Goal: Task Accomplishment & Management: Use online tool/utility

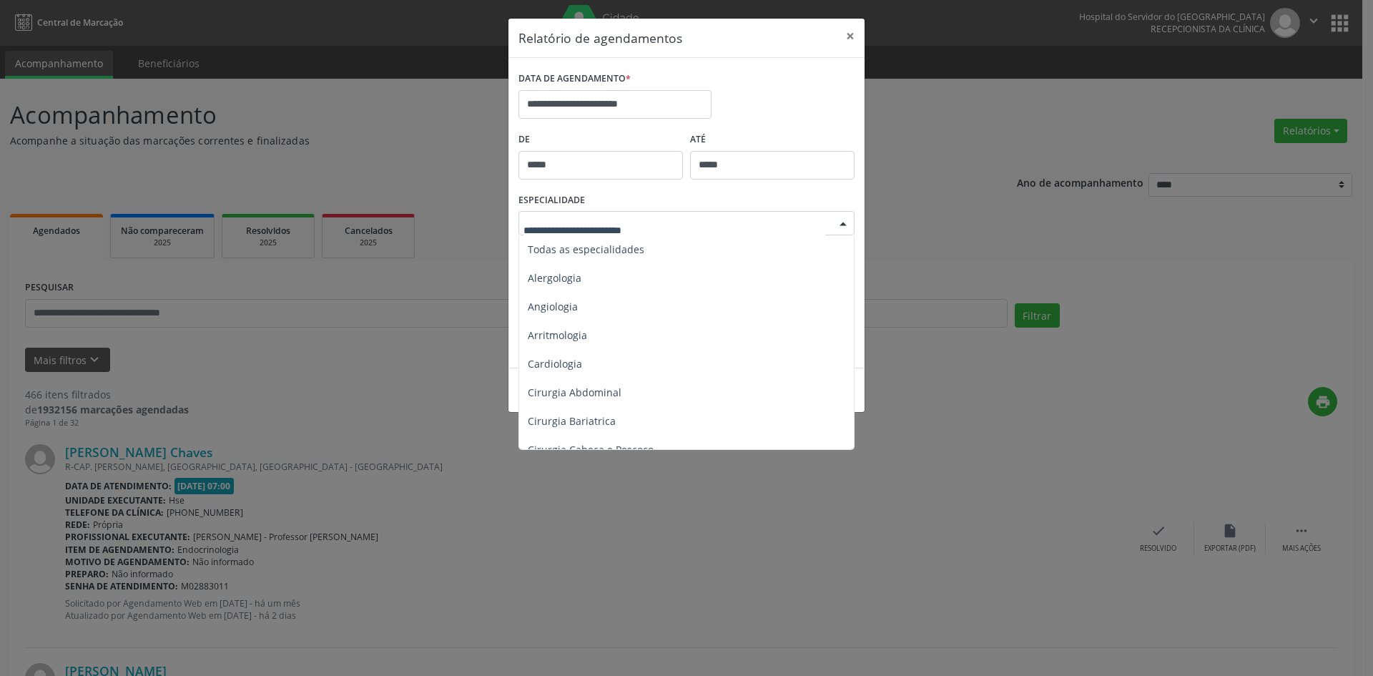
click at [844, 222] on div at bounding box center [842, 224] width 21 height 24
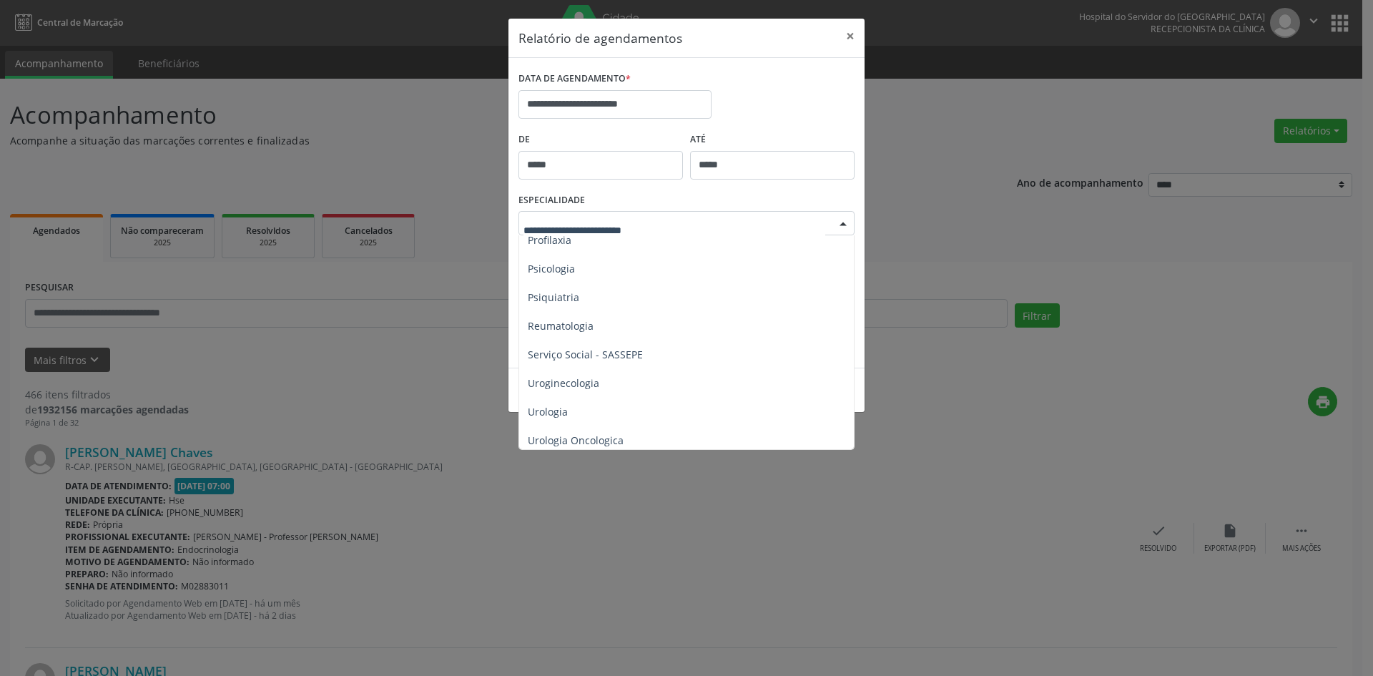
scroll to position [2485, 0]
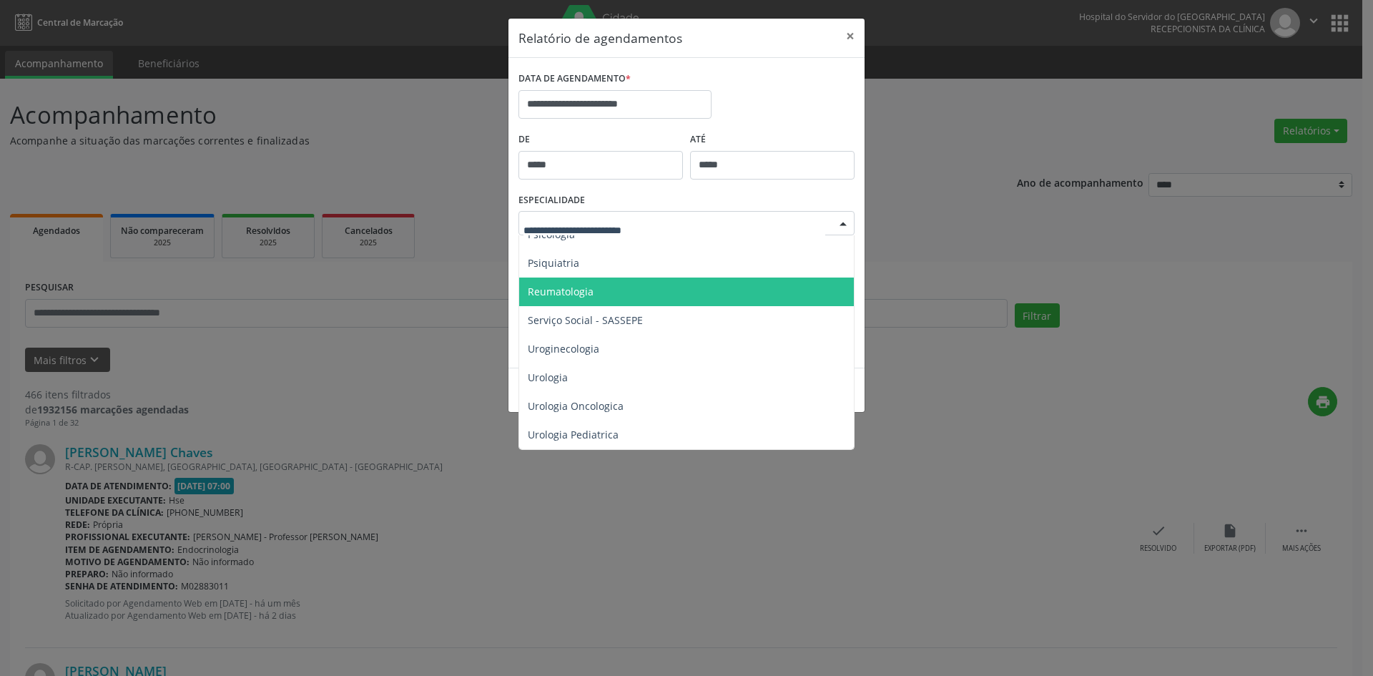
click at [579, 285] on span "Reumatologia" at bounding box center [561, 292] width 66 height 14
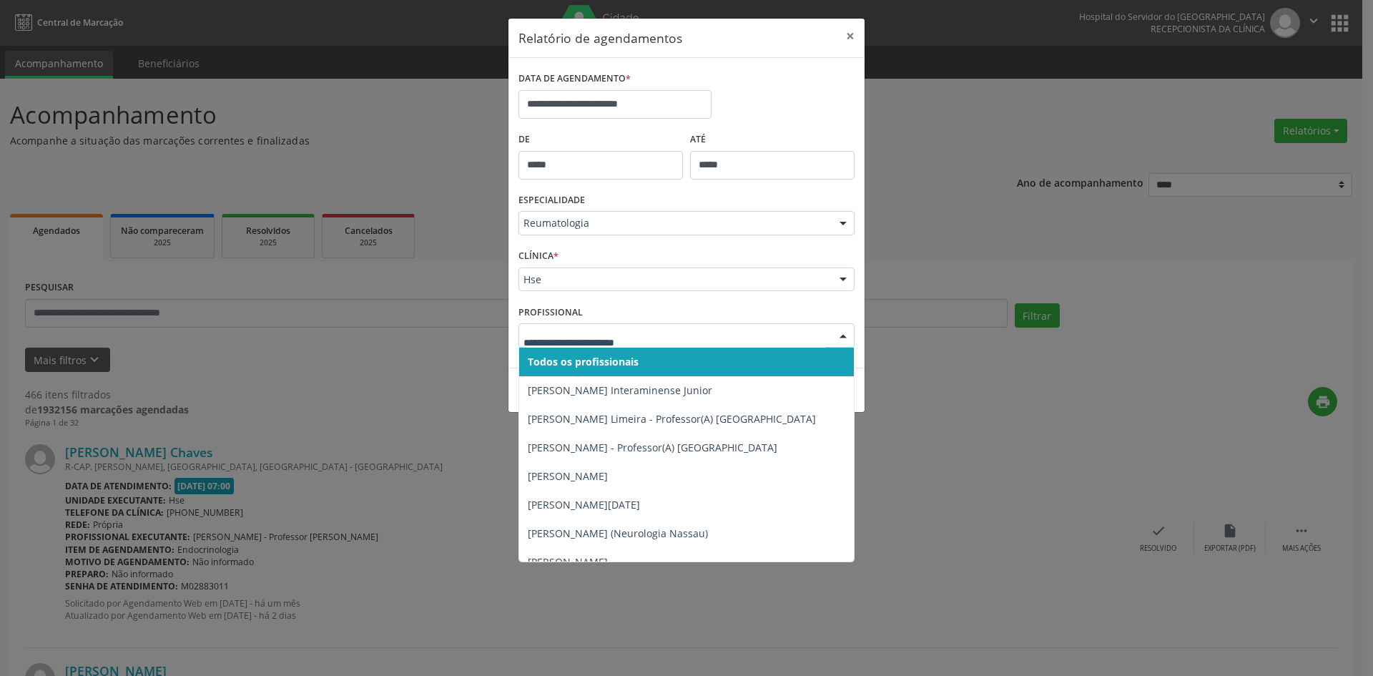
click at [532, 342] on input "text" at bounding box center [674, 342] width 302 height 29
click at [579, 368] on span "Todos os profissionais" at bounding box center [583, 362] width 111 height 14
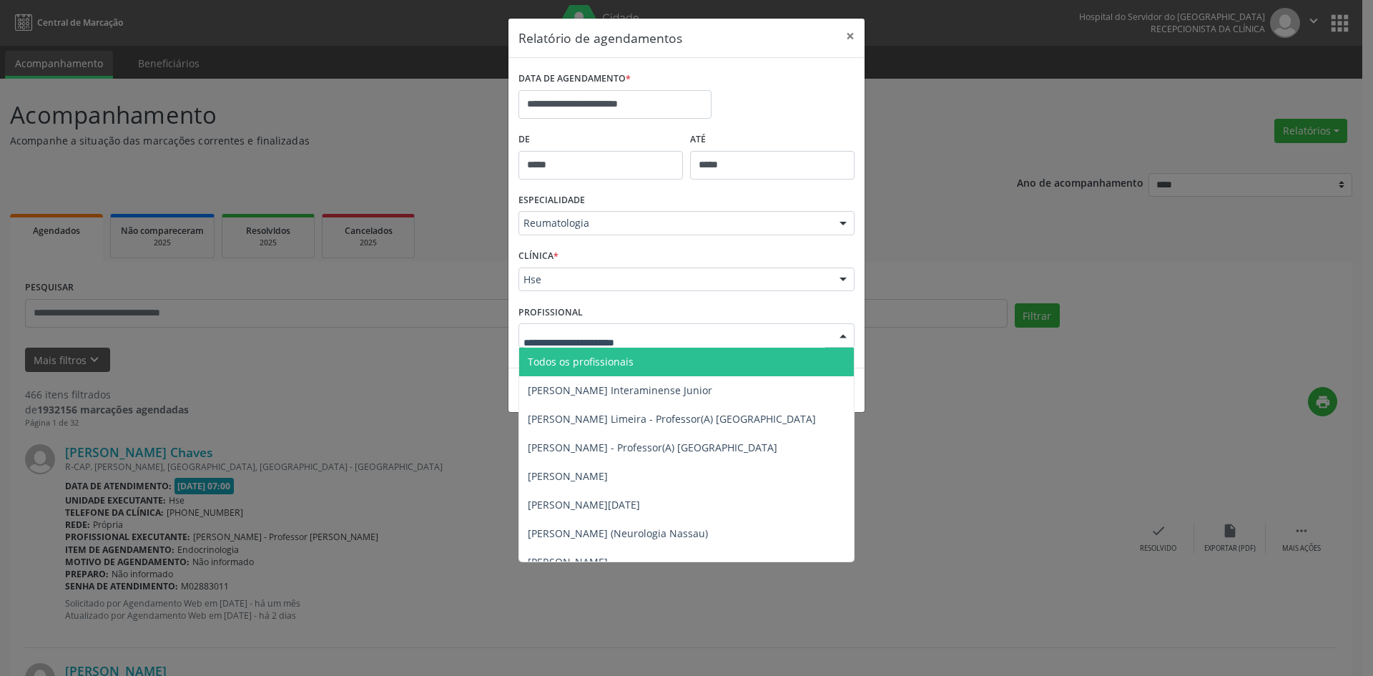
click at [574, 362] on span "Todos os profissionais" at bounding box center [581, 362] width 106 height 14
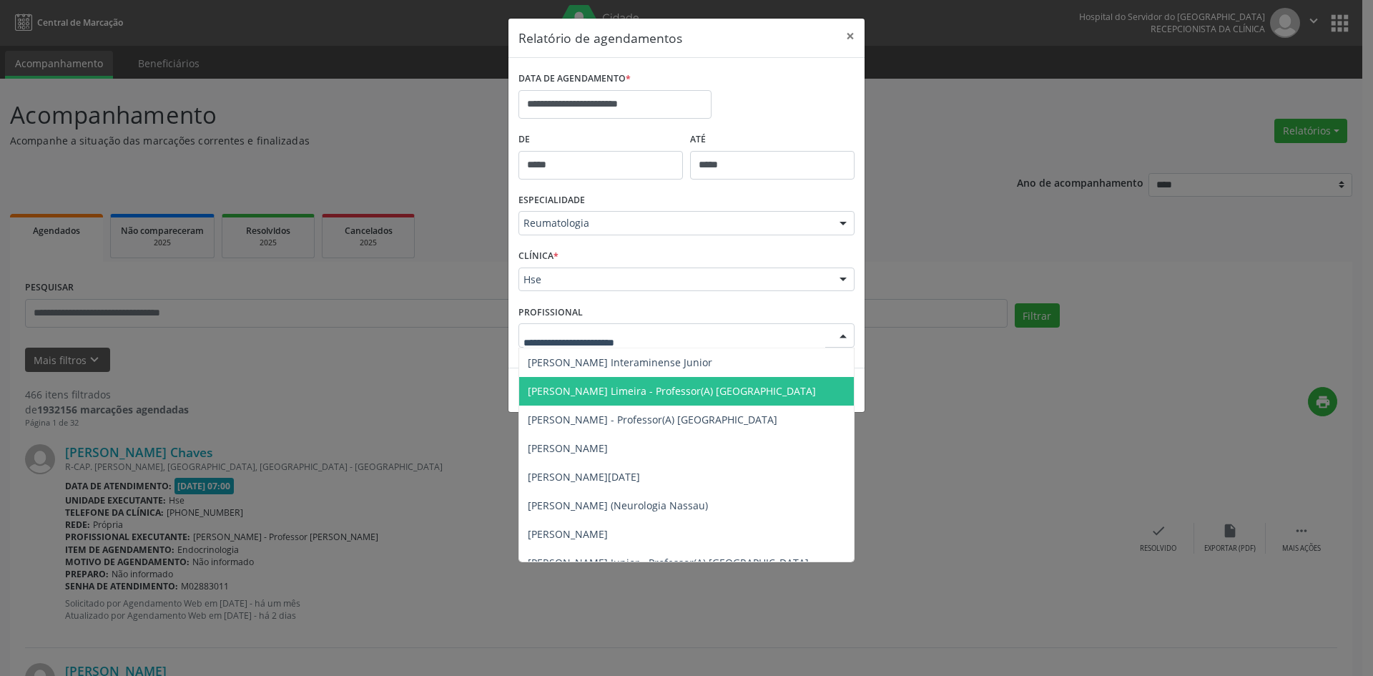
scroll to position [44, 0]
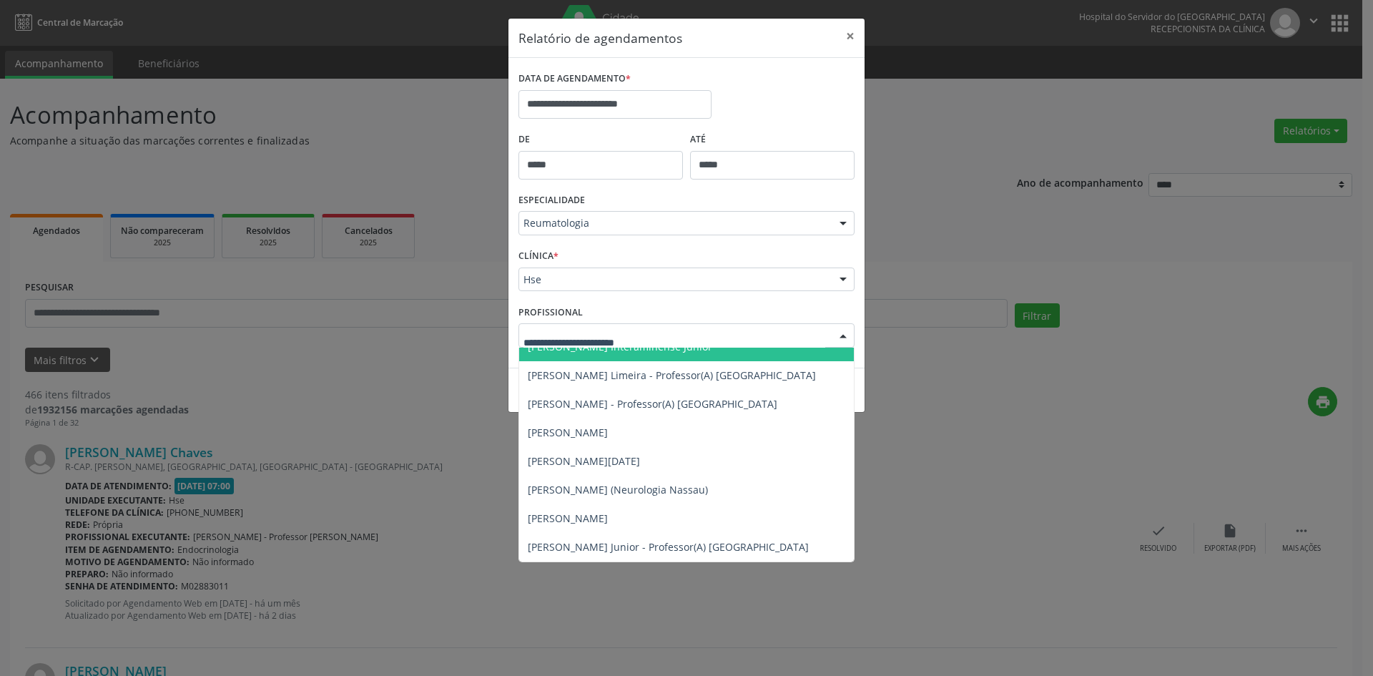
click at [566, 340] on input "text" at bounding box center [674, 342] width 302 height 29
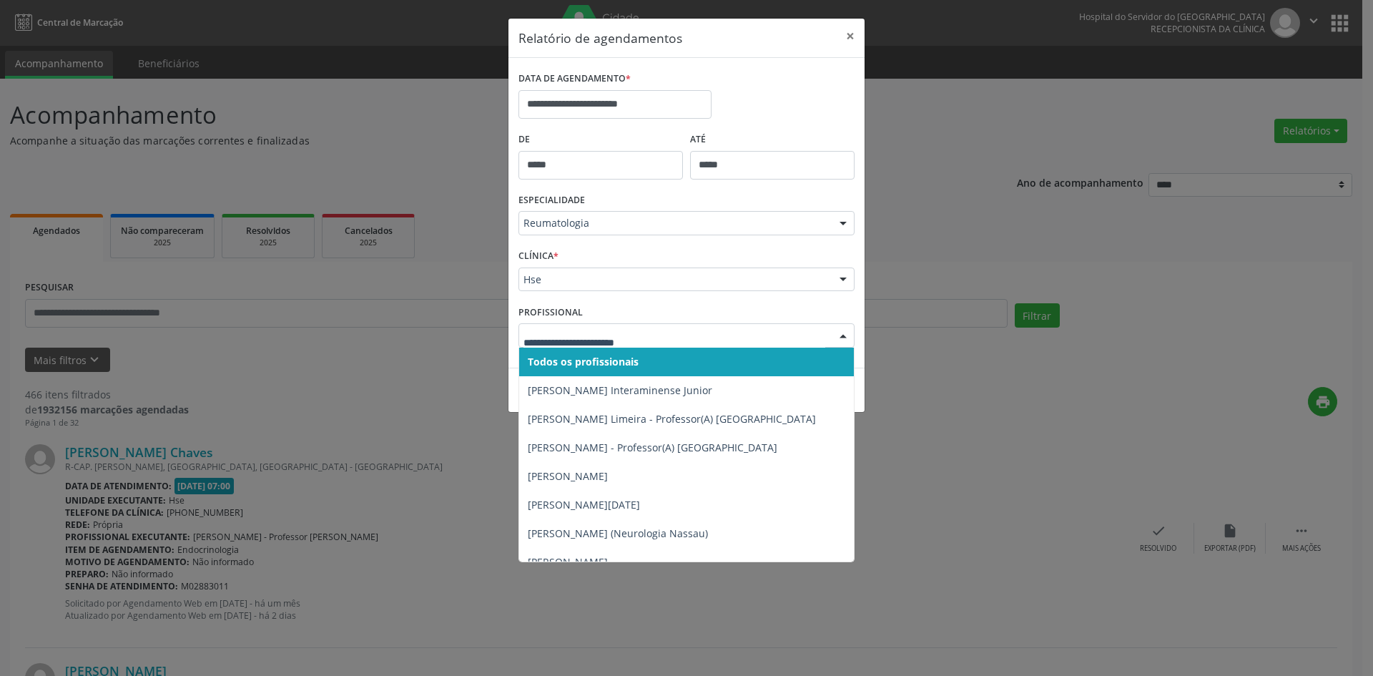
click at [567, 355] on span "Todos os profissionais" at bounding box center [583, 362] width 111 height 14
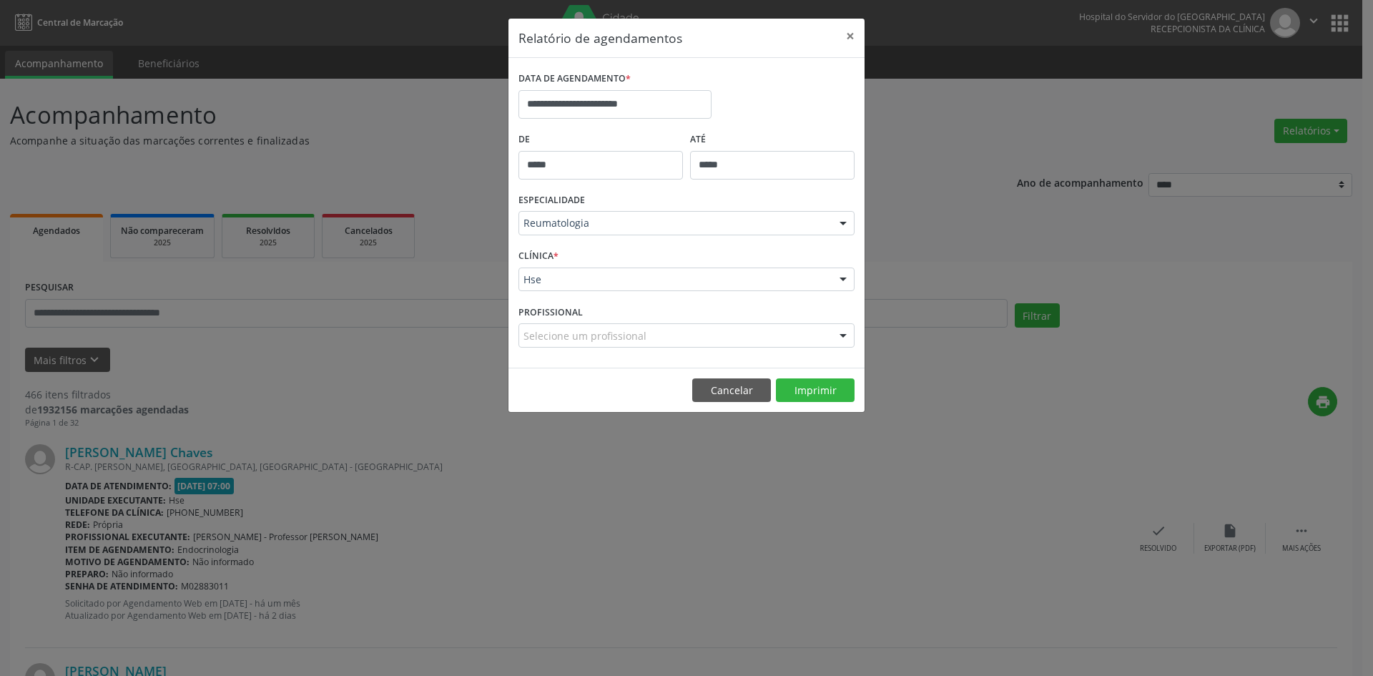
click at [551, 306] on label "PROFISSIONAL" at bounding box center [550, 312] width 64 height 22
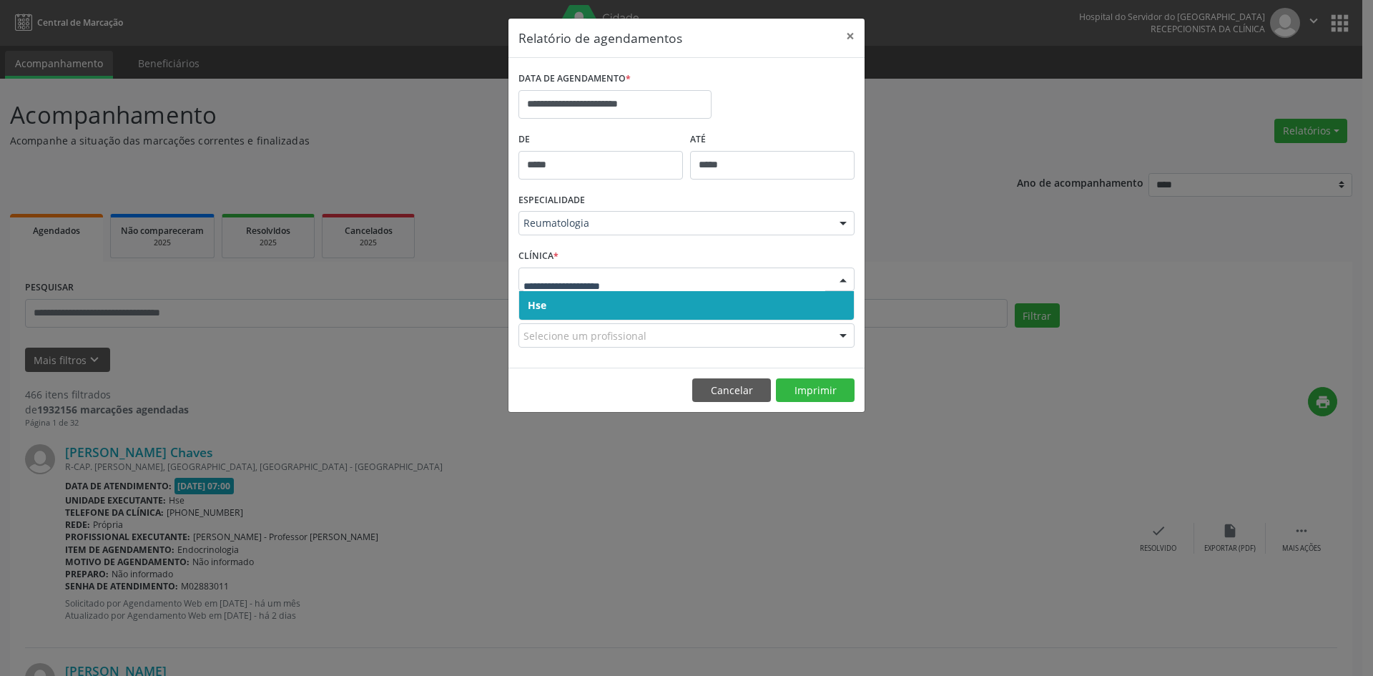
drag, startPoint x: 536, startPoint y: 306, endPoint x: 536, endPoint y: 297, distance: 8.6
click at [536, 305] on span "Hse" at bounding box center [537, 305] width 19 height 14
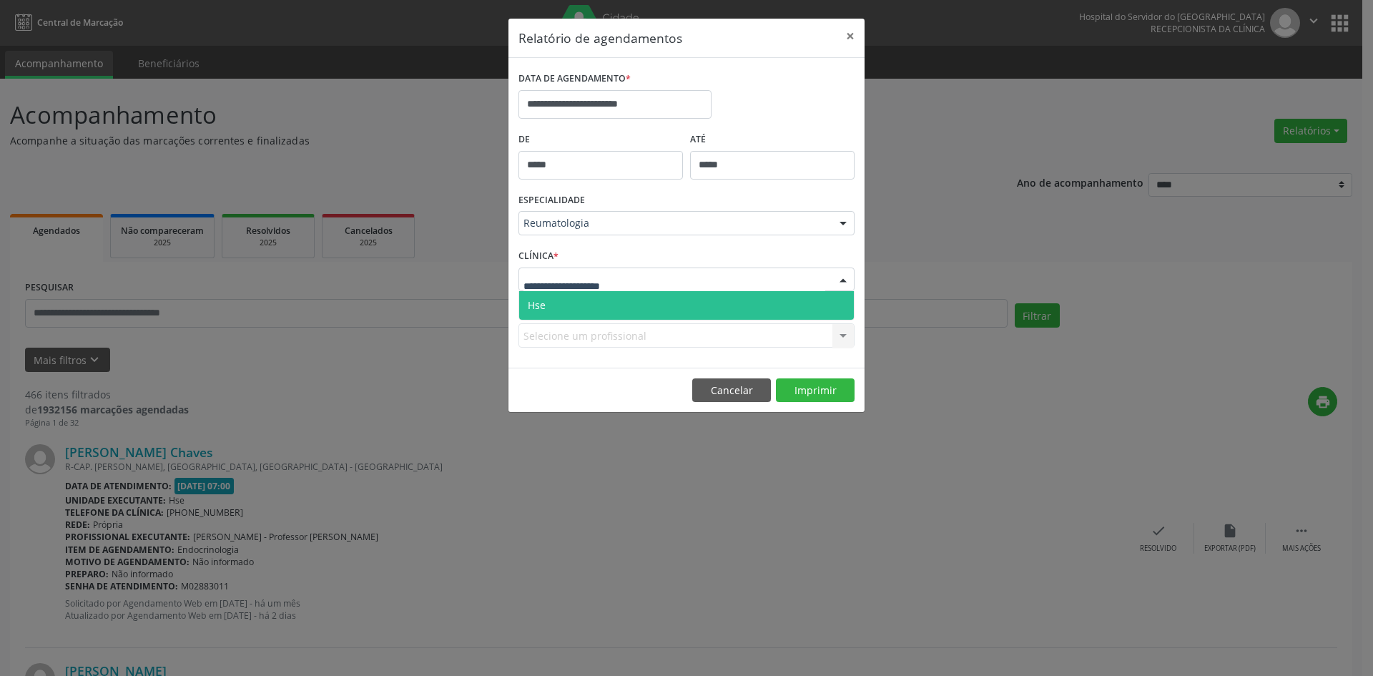
click at [550, 303] on span "Hse" at bounding box center [686, 305] width 335 height 29
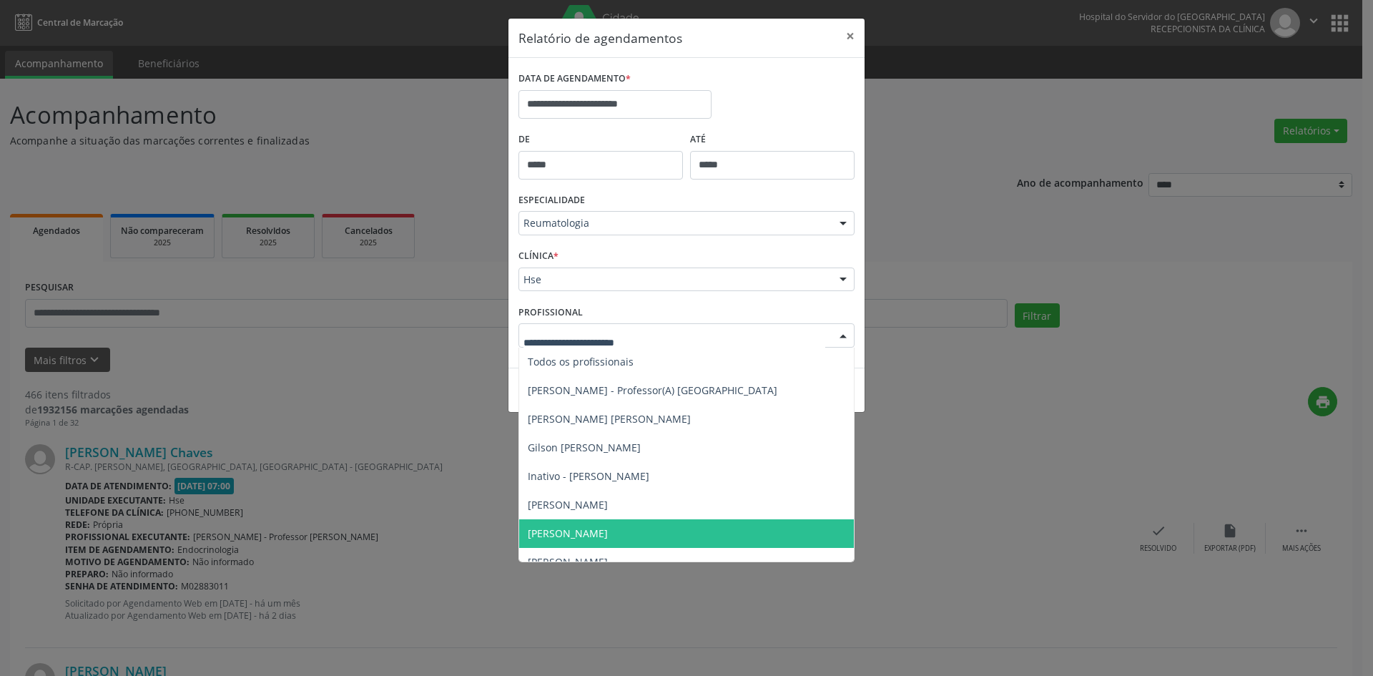
scroll to position [44, 0]
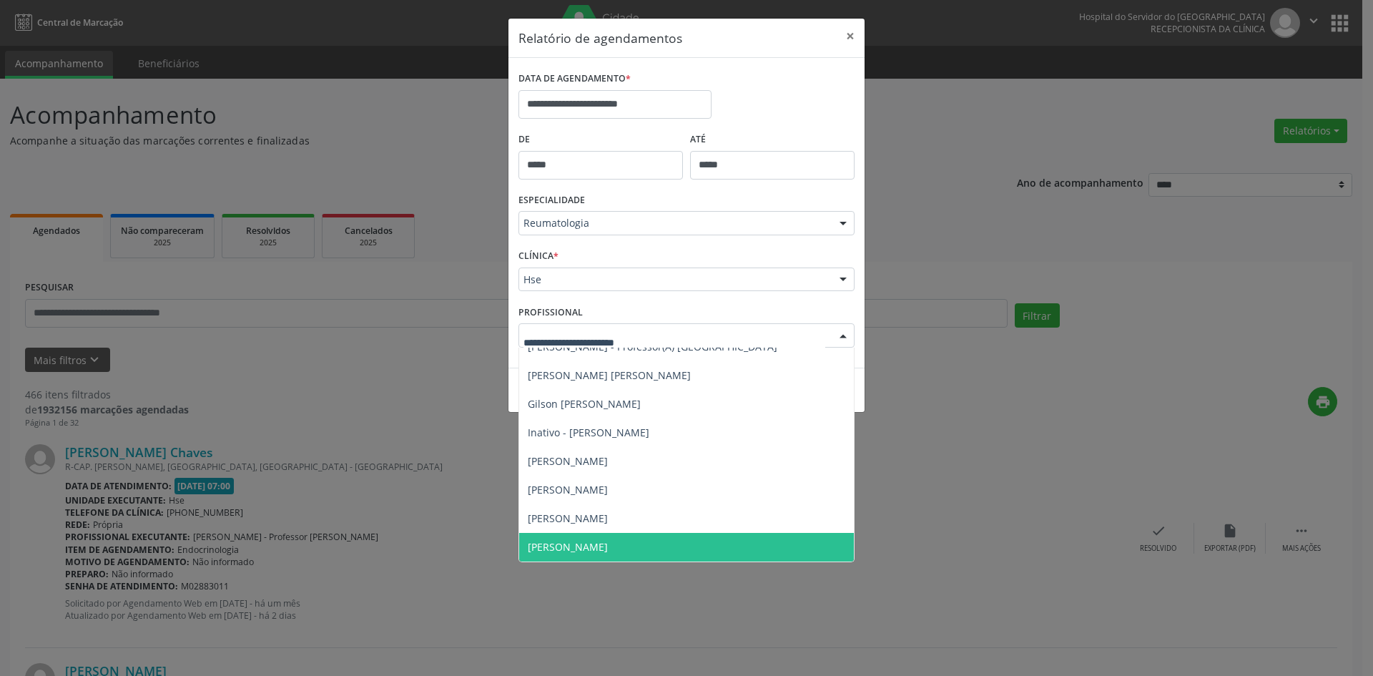
click at [608, 546] on span "[PERSON_NAME]" at bounding box center [568, 547] width 80 height 14
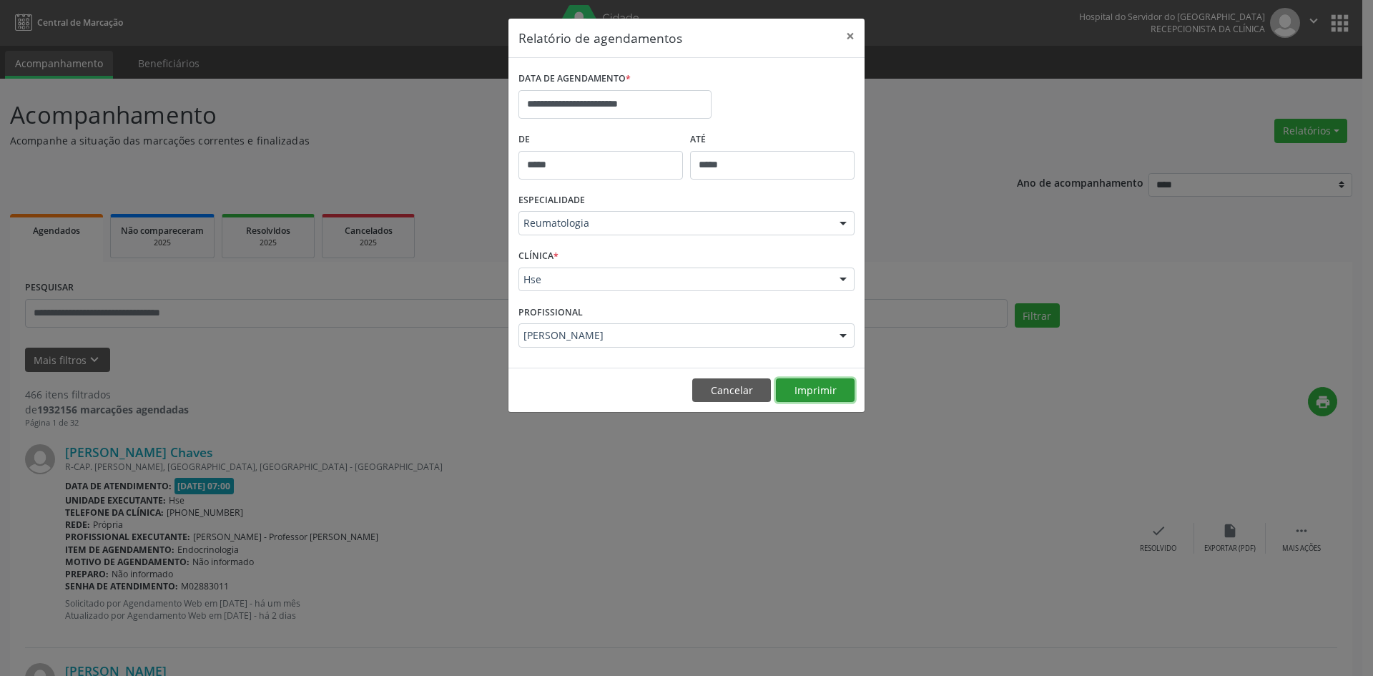
click at [817, 393] on button "Imprimir" at bounding box center [815, 390] width 79 height 24
